Goal: Transaction & Acquisition: Obtain resource

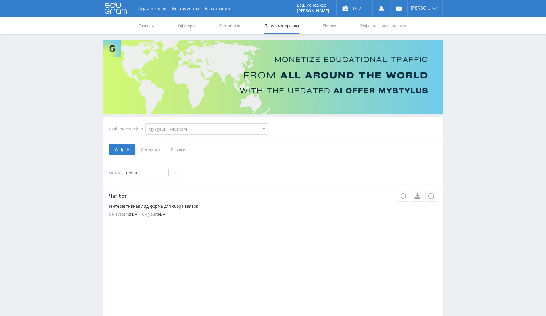
drag, startPoint x: 185, startPoint y: 123, endPoint x: 185, endPoint y: 129, distance: 5.5
click at [185, 123] on select "MyStylus MyStylus - Revshare Кэмп Studybay Автор24 Studybay Brazil Study AI (Re…" at bounding box center [206, 128] width 123 height 11
select select "340"
click at [145, 123] on select "MyStylus MyStylus - Revshare Кэмп Studybay Автор24 Studybay Brazil Study AI (Re…" at bounding box center [206, 128] width 123 height 11
select select "340"
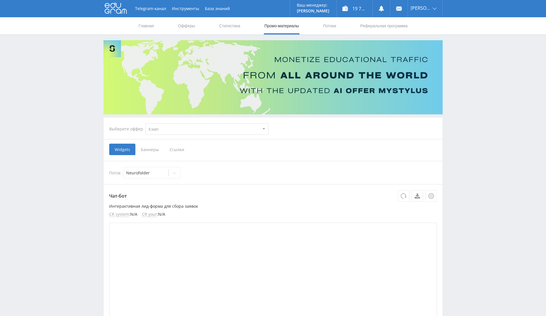
click at [157, 150] on span "Баннеры" at bounding box center [149, 149] width 29 height 11
click at [0, 0] on input "Баннеры" at bounding box center [0, 0] width 0 height 0
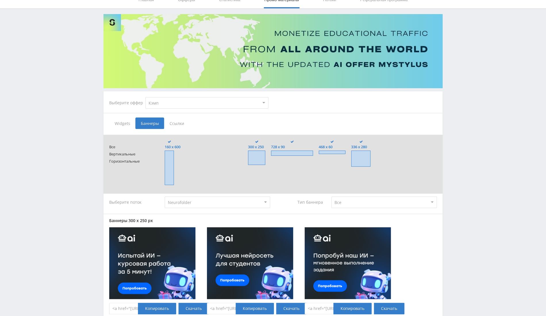
scroll to position [38, 0]
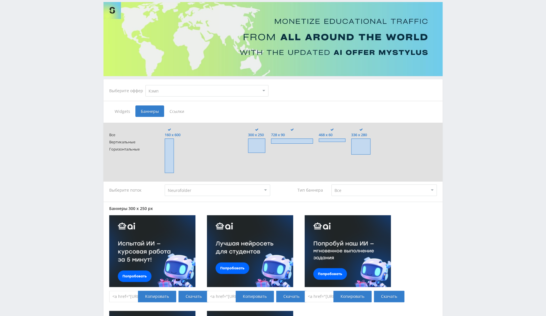
click at [296, 141] on span at bounding box center [292, 140] width 42 height 5
click at [0, 0] on input "728 x 90" at bounding box center [0, 0] width 0 height 0
click at [299, 142] on span at bounding box center [292, 140] width 42 height 5
click at [0, 0] on input "728 x 90" at bounding box center [0, 0] width 0 height 0
click at [264, 138] on span at bounding box center [256, 145] width 17 height 14
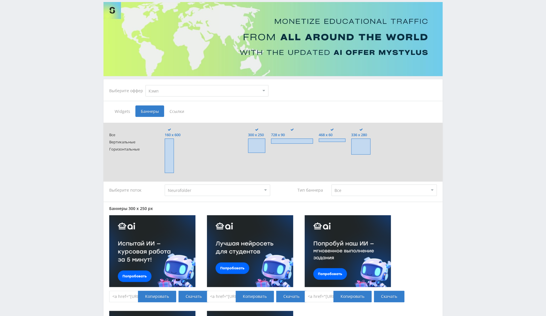
click at [0, 0] on input "300 x 250" at bounding box center [0, 0] width 0 height 0
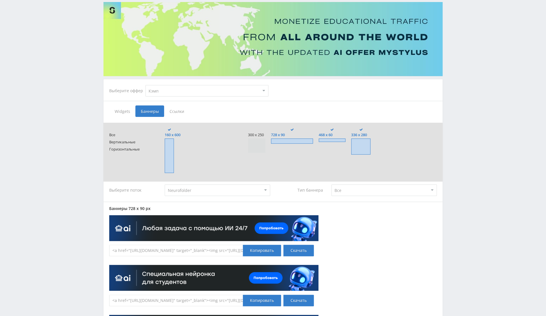
click at [156, 154] on form "Все Вертикальные Горизонтальные 160 x 600 300 x 250 728 x 90 468 x 60 336 x 280" at bounding box center [272, 151] width 327 height 47
click at [167, 154] on span at bounding box center [169, 155] width 9 height 34
click at [0, 0] on input "160 x 600" at bounding box center [0, 0] width 0 height 0
click at [366, 144] on span at bounding box center [360, 146] width 19 height 16
click at [0, 0] on input "336 x 280" at bounding box center [0, 0] width 0 height 0
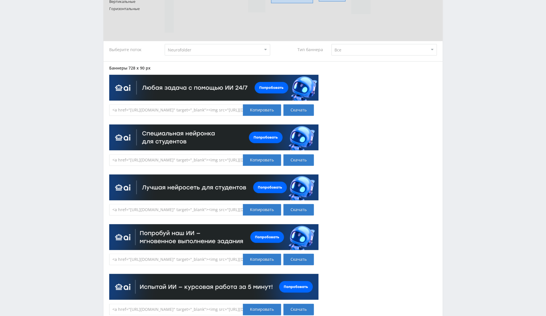
scroll to position [102, 0]
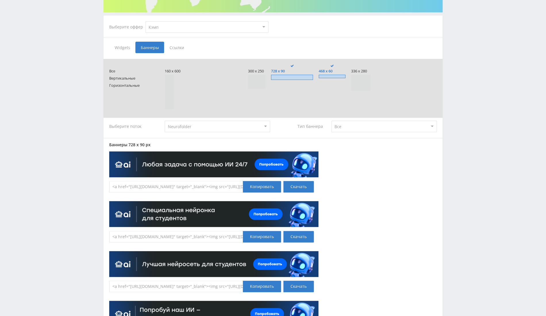
drag, startPoint x: 159, startPoint y: 144, endPoint x: 156, endPoint y: 144, distance: 3.2
click at [156, 144] on div "Баннеры 728 x 90 px" at bounding box center [272, 144] width 327 height 5
drag, startPoint x: 129, startPoint y: 144, endPoint x: 144, endPoint y: 144, distance: 15.5
click at [144, 144] on div "Баннеры 728 x 90 px" at bounding box center [272, 144] width 327 height 5
copy div "728 x 90"
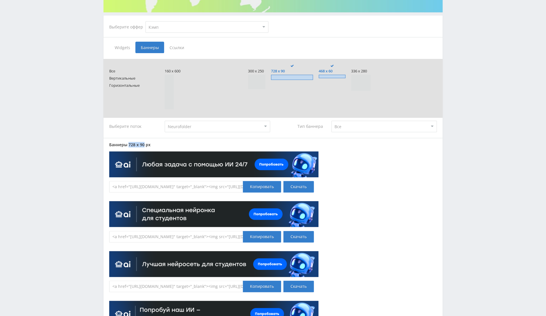
click at [496, 196] on div "Telegram-канал Инструменты База знаний Ваш менеджер: Valeria Valeria Online @va…" at bounding box center [273, 241] width 546 height 686
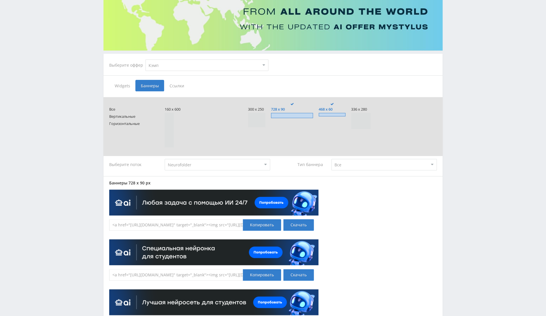
scroll to position [25, 0]
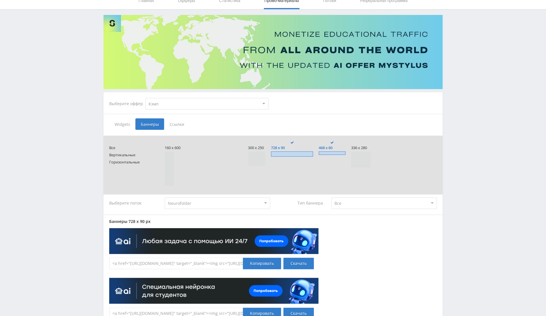
click at [305, 153] on span at bounding box center [292, 153] width 42 height 5
click at [0, 0] on input "728 x 90" at bounding box center [0, 0] width 0 height 0
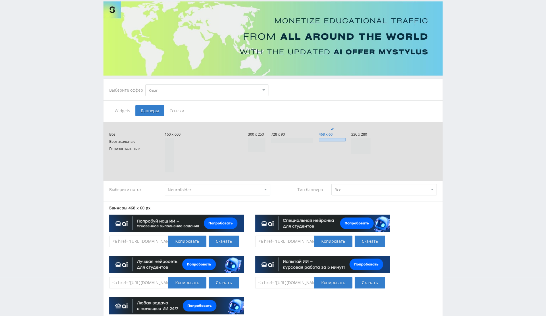
scroll to position [109, 0]
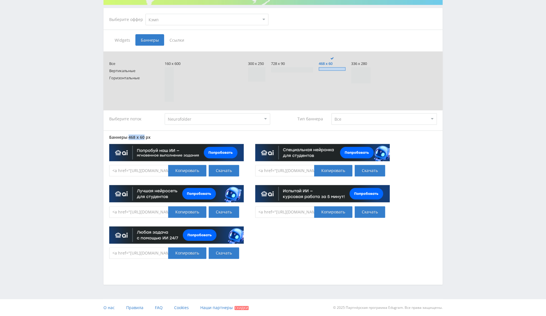
drag, startPoint x: 128, startPoint y: 135, endPoint x: 144, endPoint y: 139, distance: 16.0
click at [144, 139] on div "Баннеры 468 x 60 px" at bounding box center [272, 137] width 327 height 5
copy div "468 x 60"
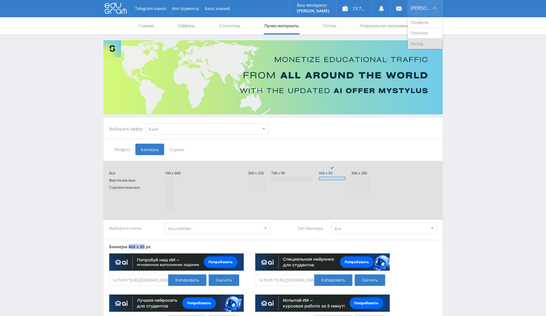
click at [424, 45] on link "Выход" at bounding box center [425, 43] width 34 height 10
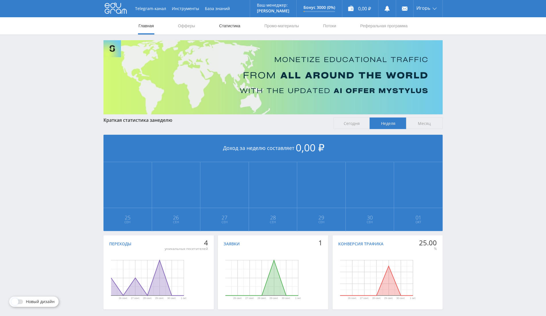
click at [223, 23] on link "Статистика" at bounding box center [229, 25] width 22 height 17
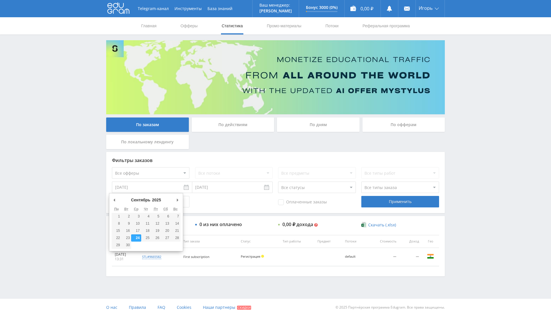
click at [163, 193] on body at bounding box center [275, 158] width 551 height 316
click at [171, 171] on select "Все офферы MyStylus MyStylus - Revshare Кэмп Studybay Автор24 Studybay [GEOGRAP…" at bounding box center [151, 172] width 78 height 11
click at [283, 214] on div "Фильтры заказов Все офферы MyStylus MyStylus - Revshare Кэмп Studybay Автор24 S…" at bounding box center [275, 214] width 339 height 124
click at [395, 126] on div "По офферам" at bounding box center [404, 124] width 83 height 14
click at [0, 0] on input "По офферам" at bounding box center [0, 0] width 0 height 0
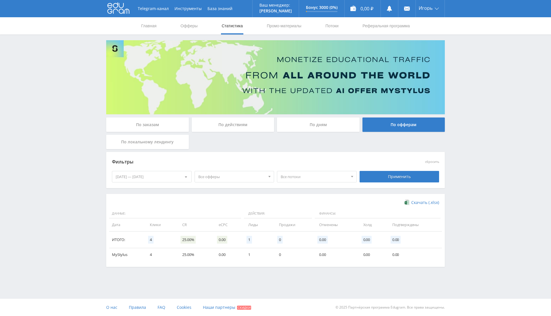
click at [147, 175] on div "[DATE] — [DATE]" at bounding box center [151, 176] width 79 height 11
click at [117, 200] on span at bounding box center [117, 200] width 3 height 3
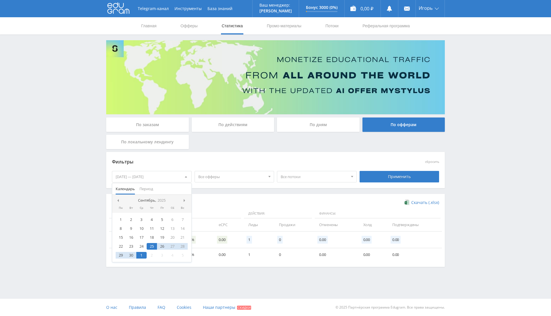
click at [117, 200] on span at bounding box center [117, 200] width 3 height 3
click at [148, 236] on div "14" at bounding box center [152, 237] width 10 height 7
click at [184, 201] on nav "Август, 2025" at bounding box center [151, 200] width 79 height 11
click at [184, 199] on span at bounding box center [185, 200] width 3 height 3
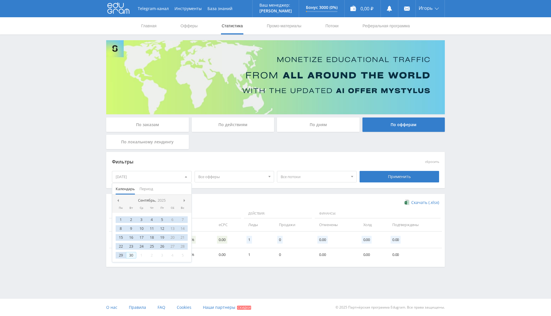
click at [133, 255] on div "30" at bounding box center [131, 255] width 10 height 7
click at [401, 174] on div "Применить" at bounding box center [400, 176] width 80 height 11
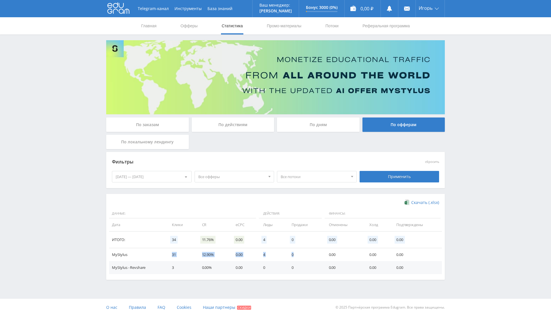
drag, startPoint x: 168, startPoint y: 255, endPoint x: 322, endPoint y: 250, distance: 154.3
click at [322, 250] on tr "MyStylus 31 12.90% 0.00 4 0 0.00 0.00 0.00" at bounding box center [275, 254] width 333 height 13
click at [428, 41] on link "Выход" at bounding box center [430, 43] width 29 height 10
